Goal: Task Accomplishment & Management: Use online tool/utility

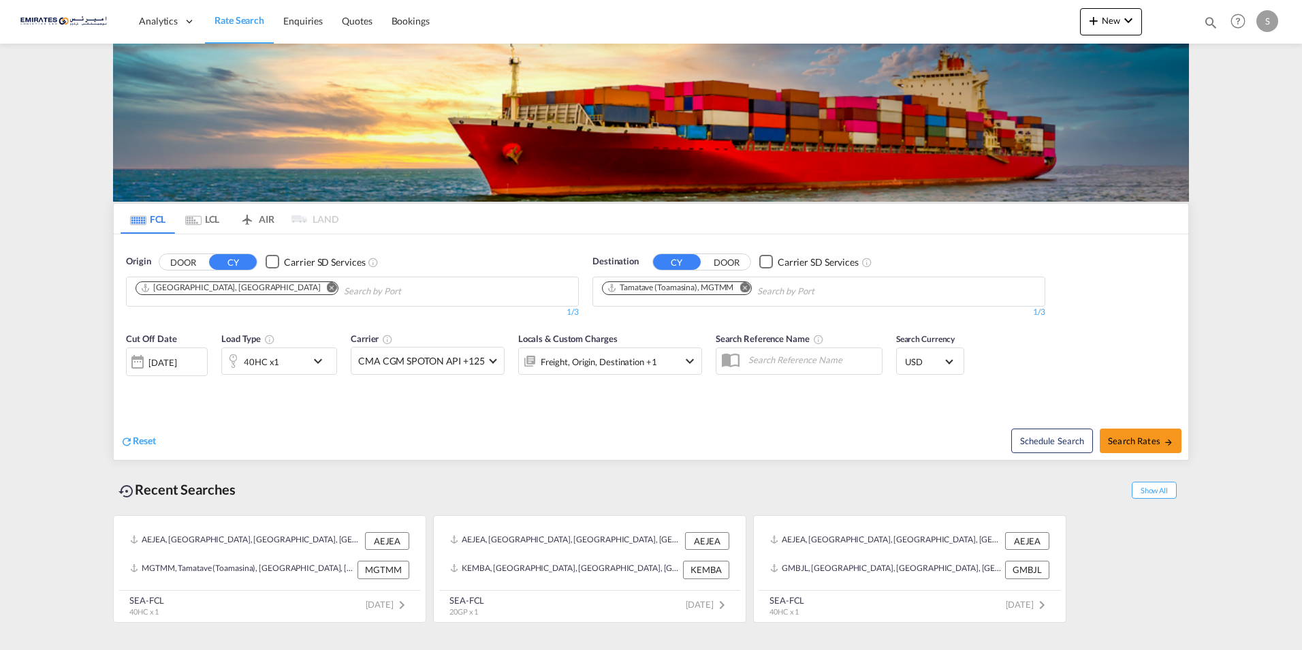
click at [745, 287] on md-icon "Remove" at bounding box center [745, 287] width 10 height 10
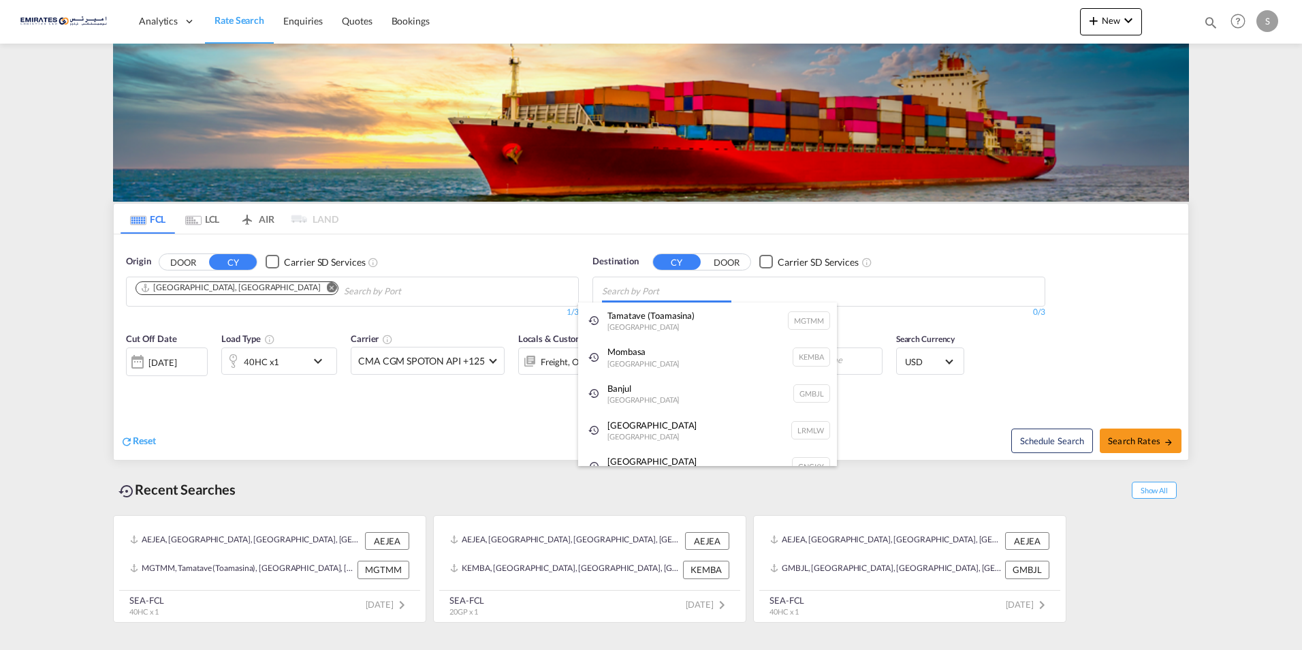
click at [639, 292] on body "Analytics Dashboard Rate Search Enquiries Quotes Bookings" at bounding box center [651, 325] width 1302 height 650
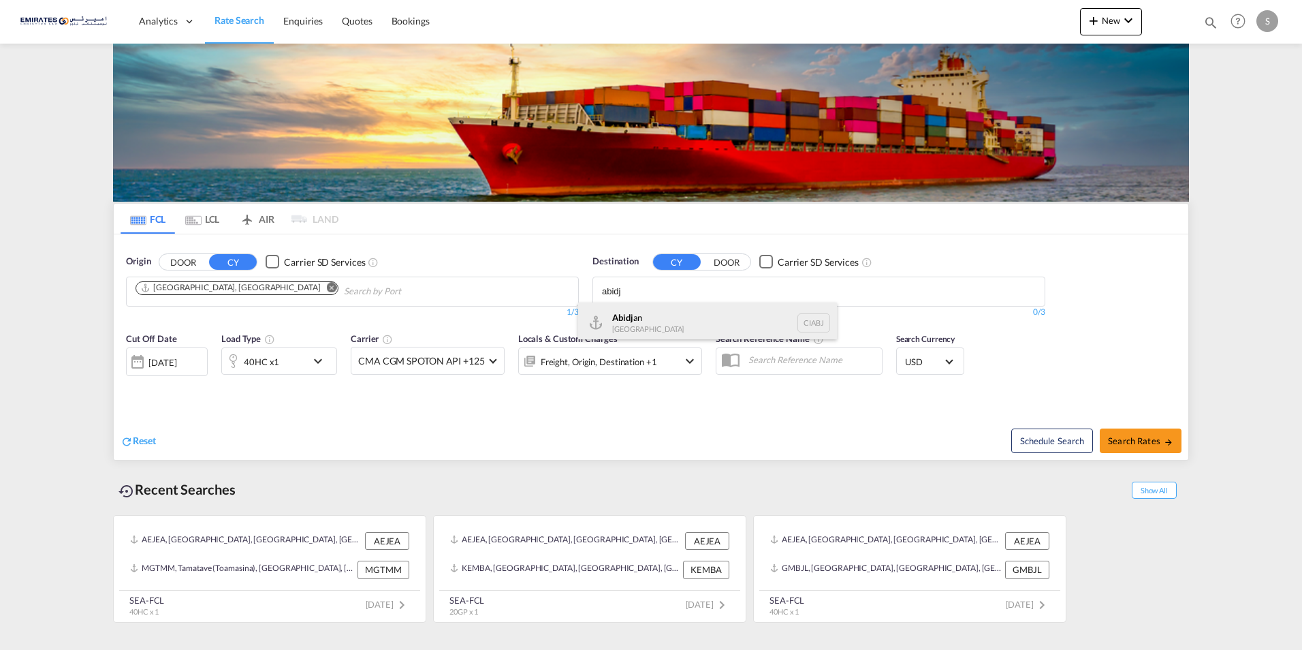
type input "abidj"
click at [622, 322] on div "Abidj an [GEOGRAPHIC_DATA] CIABJ" at bounding box center [707, 322] width 259 height 41
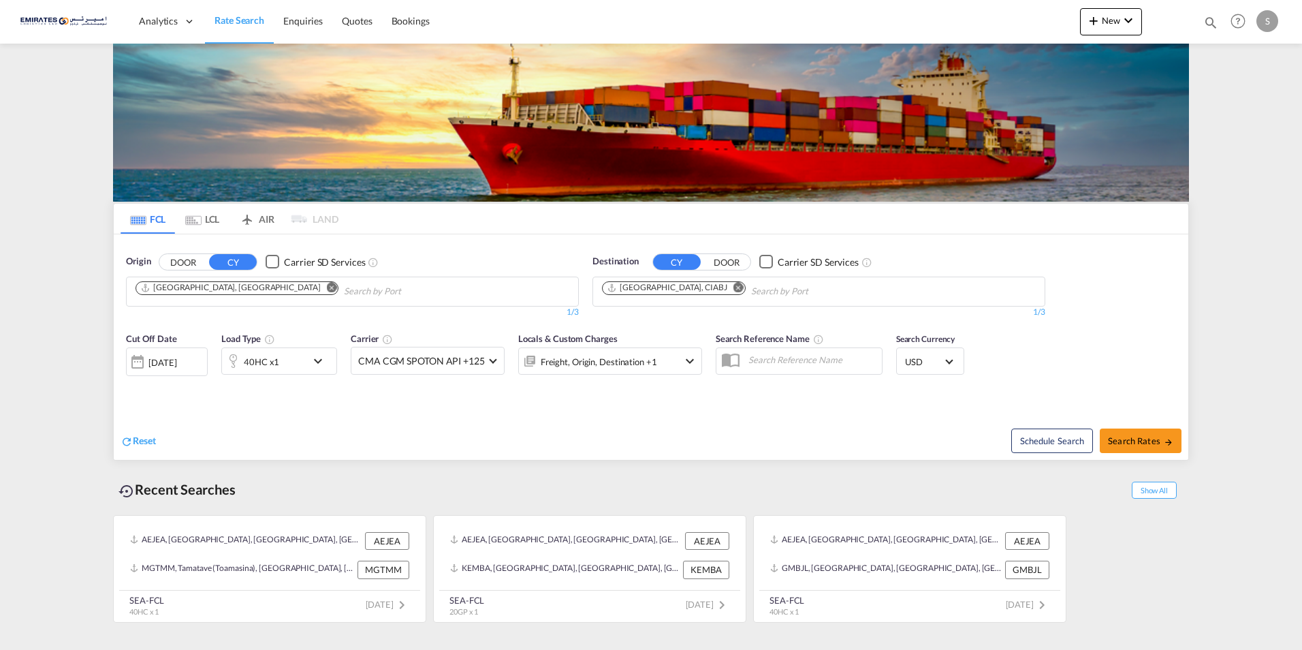
click at [318, 360] on md-icon "icon-chevron-down" at bounding box center [321, 361] width 23 height 16
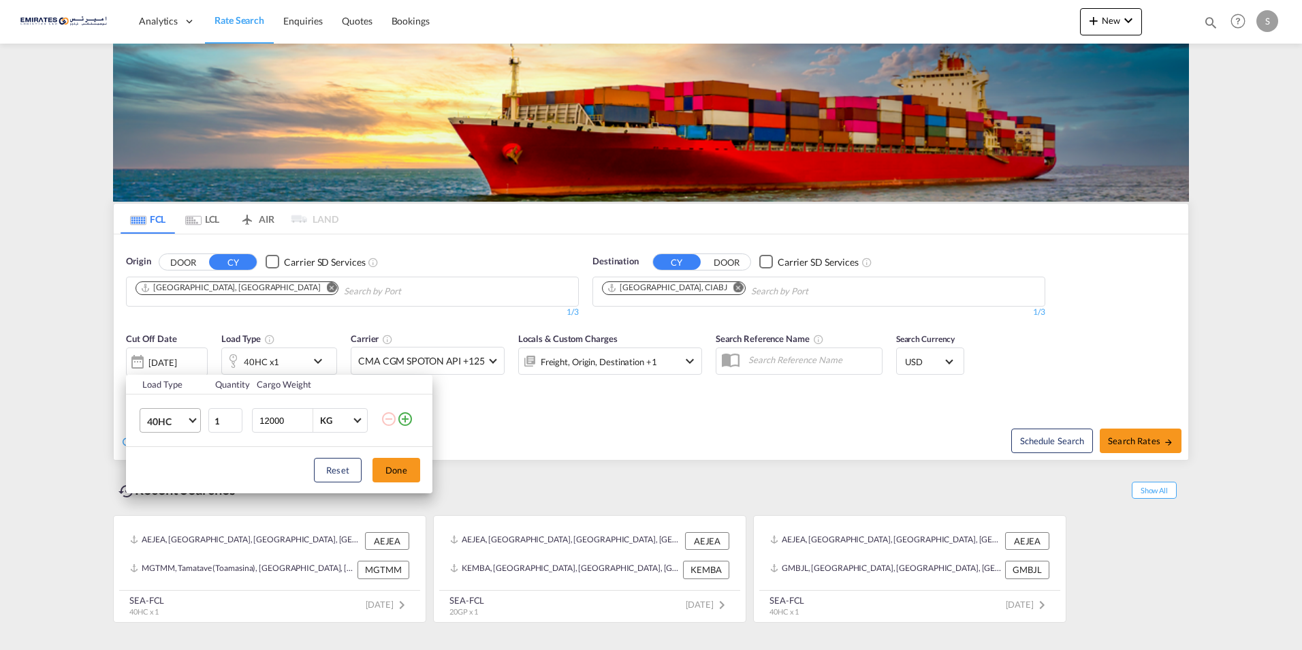
click at [200, 420] on md-select-value "40HC" at bounding box center [173, 420] width 54 height 23
click at [172, 356] on md-option "20GP" at bounding box center [182, 355] width 93 height 33
click at [292, 422] on input "12000" at bounding box center [285, 420] width 54 height 23
click at [398, 470] on button "Done" at bounding box center [397, 470] width 48 height 25
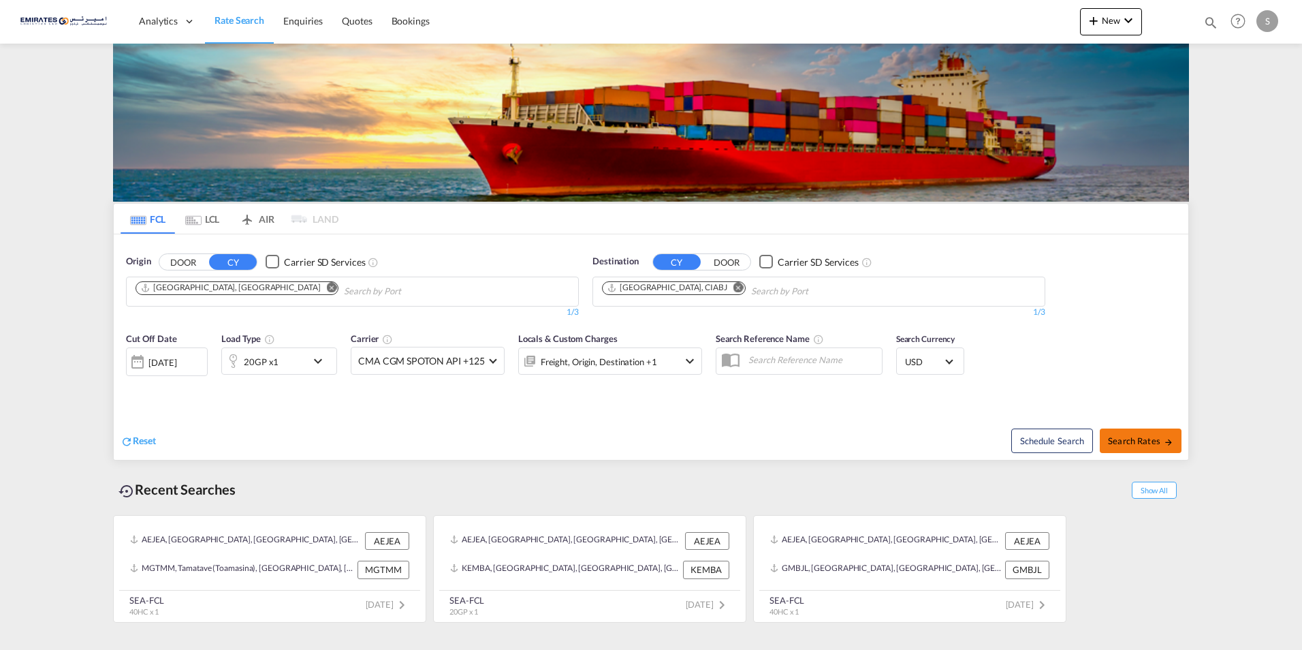
click at [1107, 442] on button "Search Rates" at bounding box center [1141, 440] width 82 height 25
type input "AEJEA to CIABJ / [DATE]"
